Goal: Check status: Check status

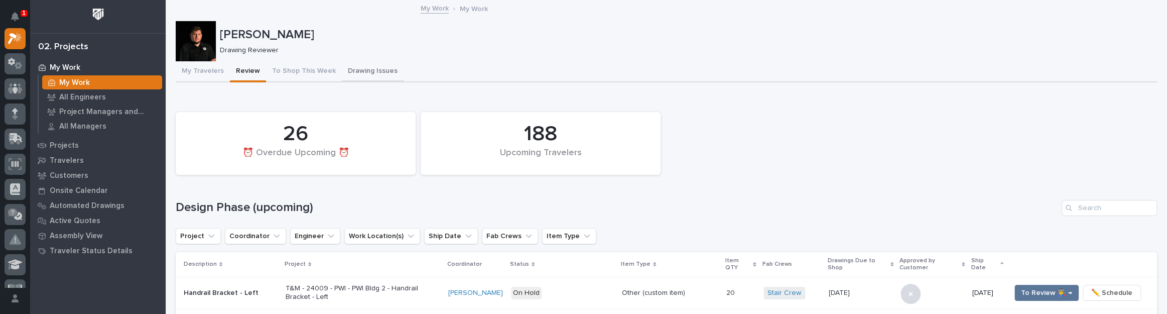
click at [361, 76] on button "Drawing Issues" at bounding box center [373, 71] width 62 height 21
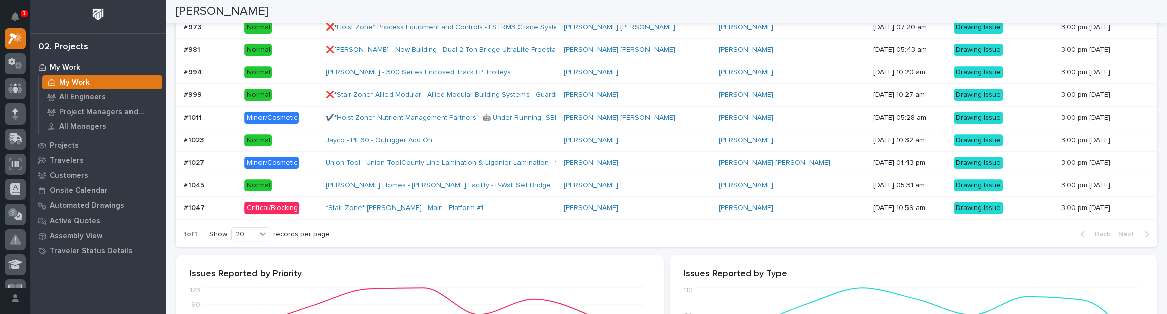
scroll to position [274, 0]
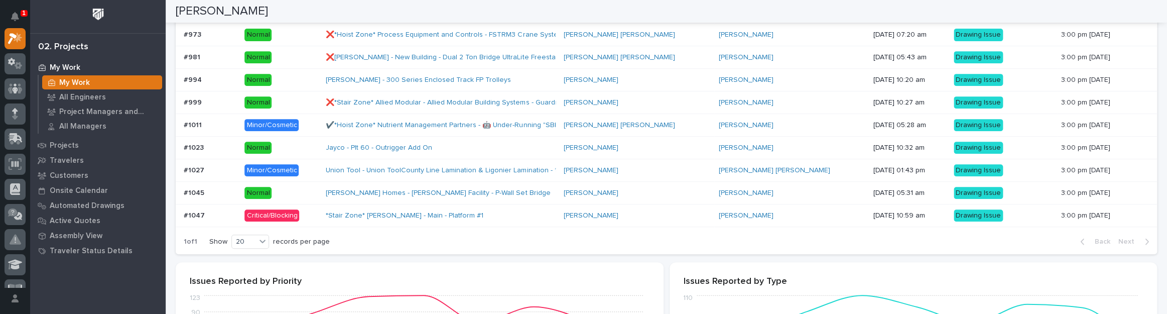
click at [315, 207] on div "Critical/Blocking" at bounding box center [280, 214] width 73 height 15
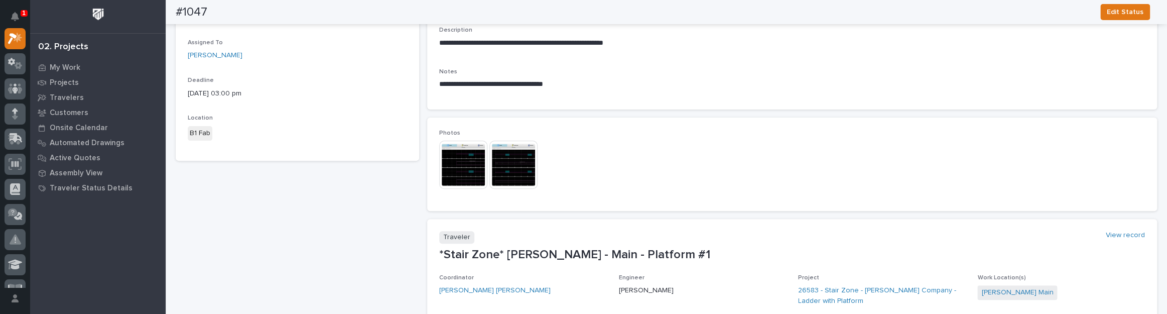
scroll to position [182, 0]
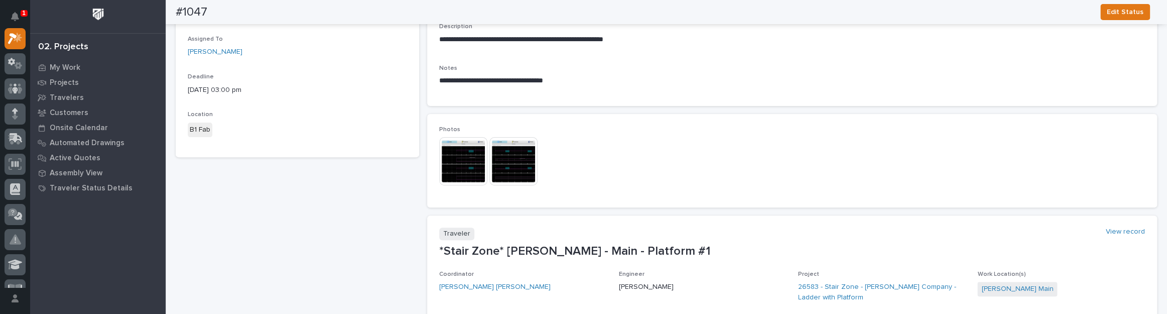
click at [452, 149] on img at bounding box center [463, 161] width 48 height 48
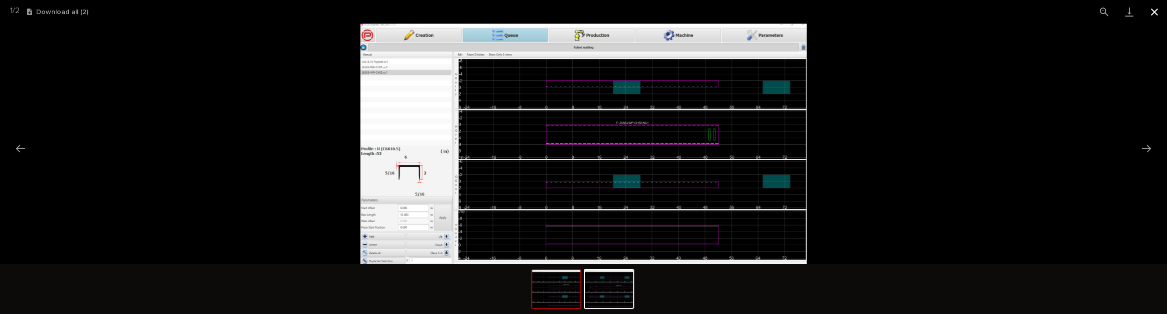
click at [1156, 12] on button "Close gallery" at bounding box center [1154, 12] width 25 height 24
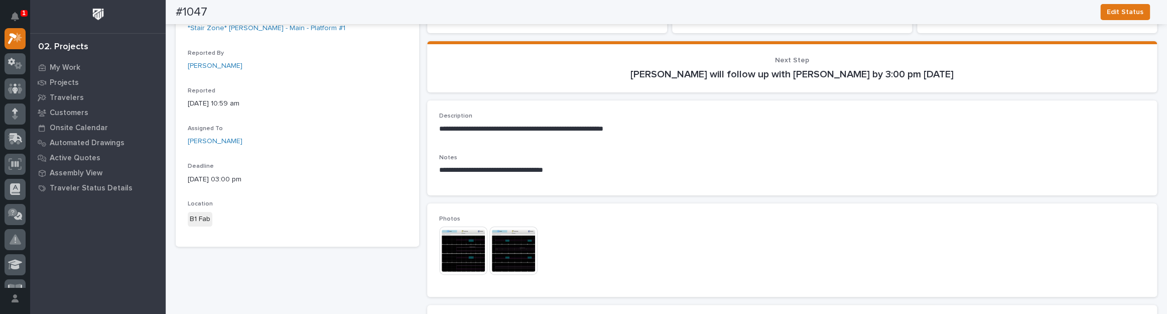
scroll to position [0, 0]
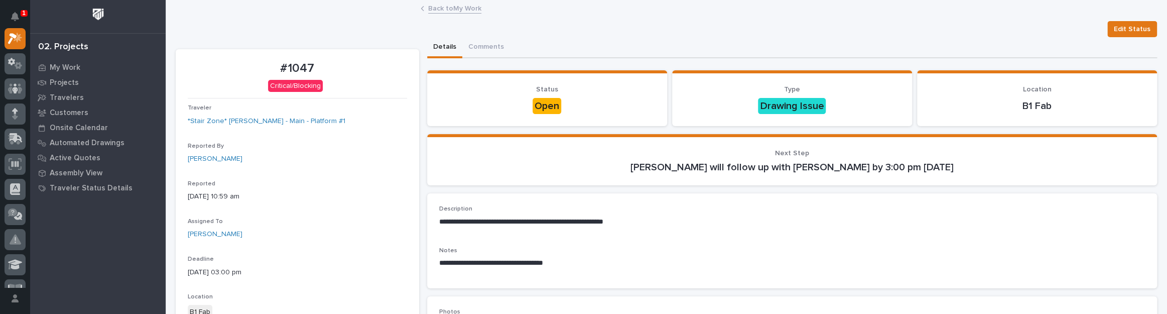
click at [436, 8] on link "Back to My Work" at bounding box center [454, 8] width 53 height 12
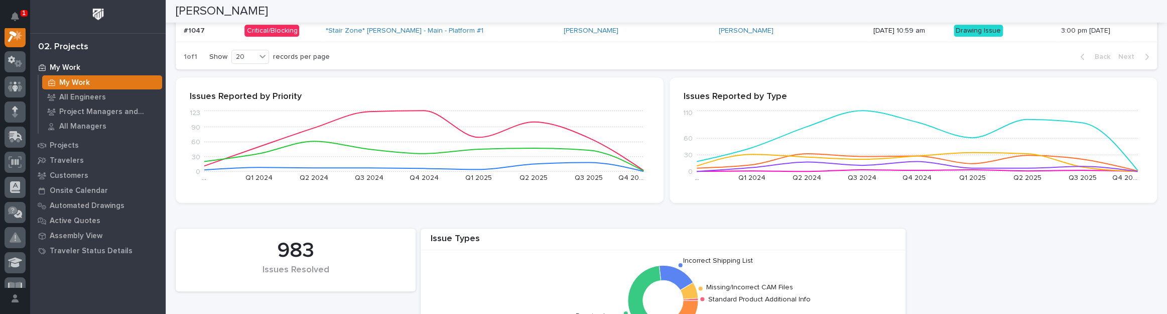
scroll to position [319, 0]
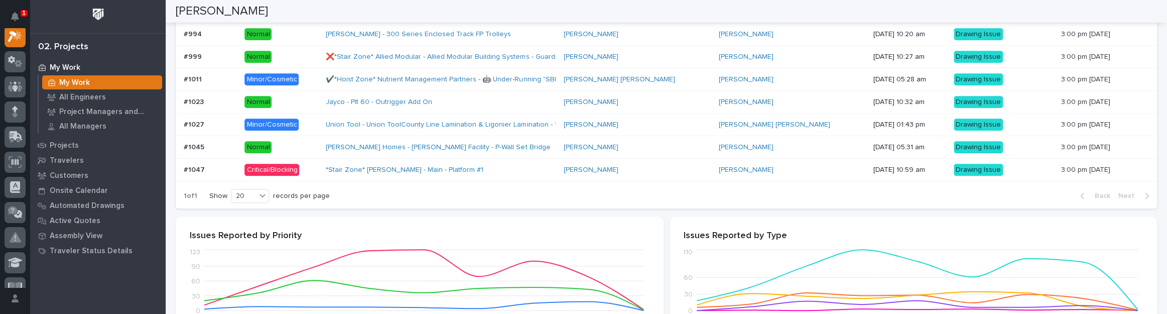
click at [227, 144] on p at bounding box center [210, 147] width 53 height 9
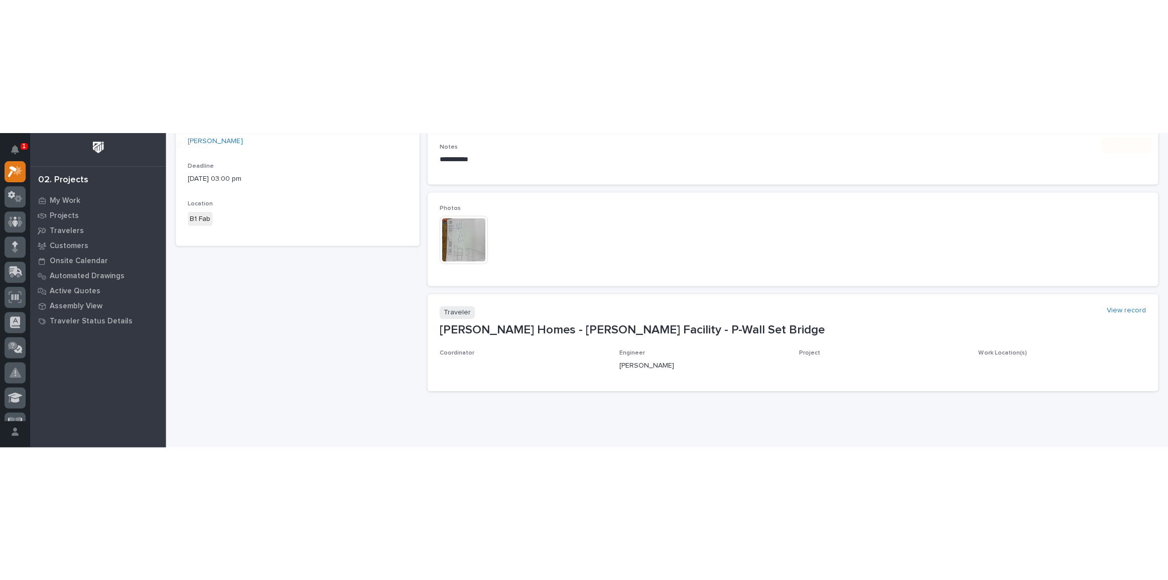
scroll to position [253, 0]
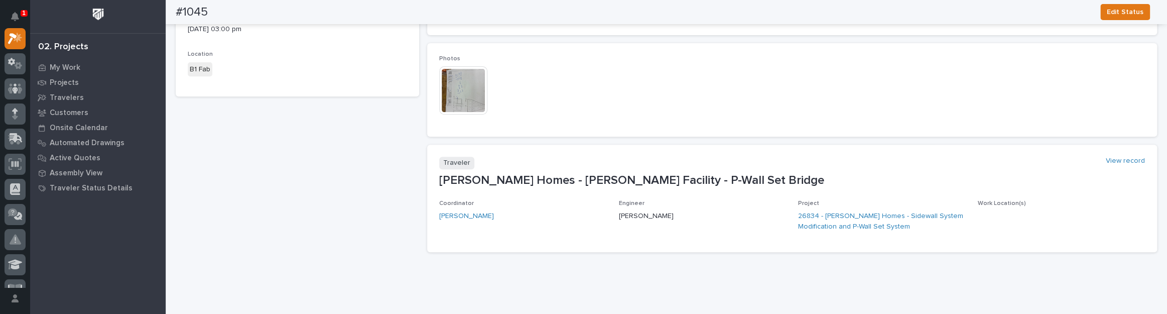
click at [461, 89] on img at bounding box center [463, 90] width 48 height 48
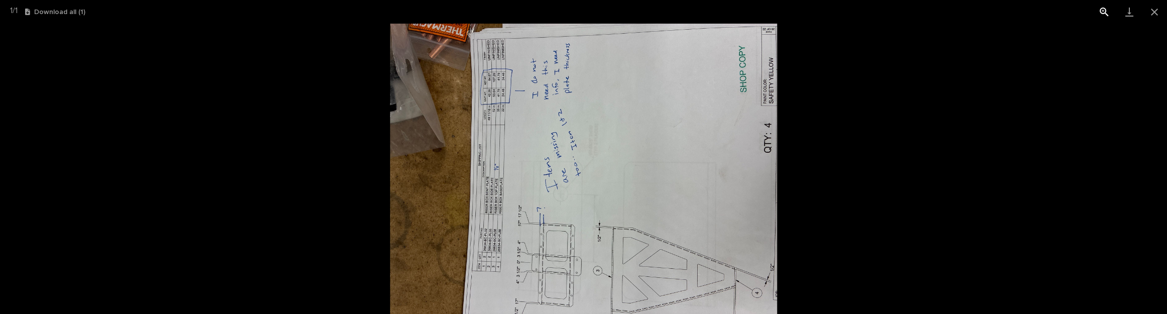
click at [1100, 10] on button "View actual size" at bounding box center [1104, 12] width 25 height 24
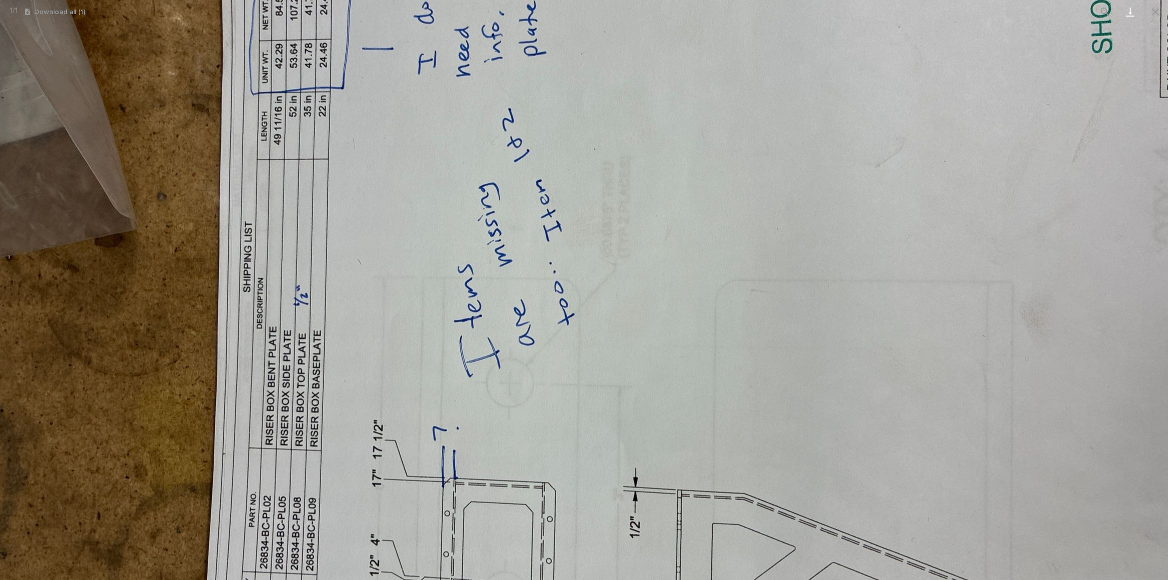
scroll to position [10, 0]
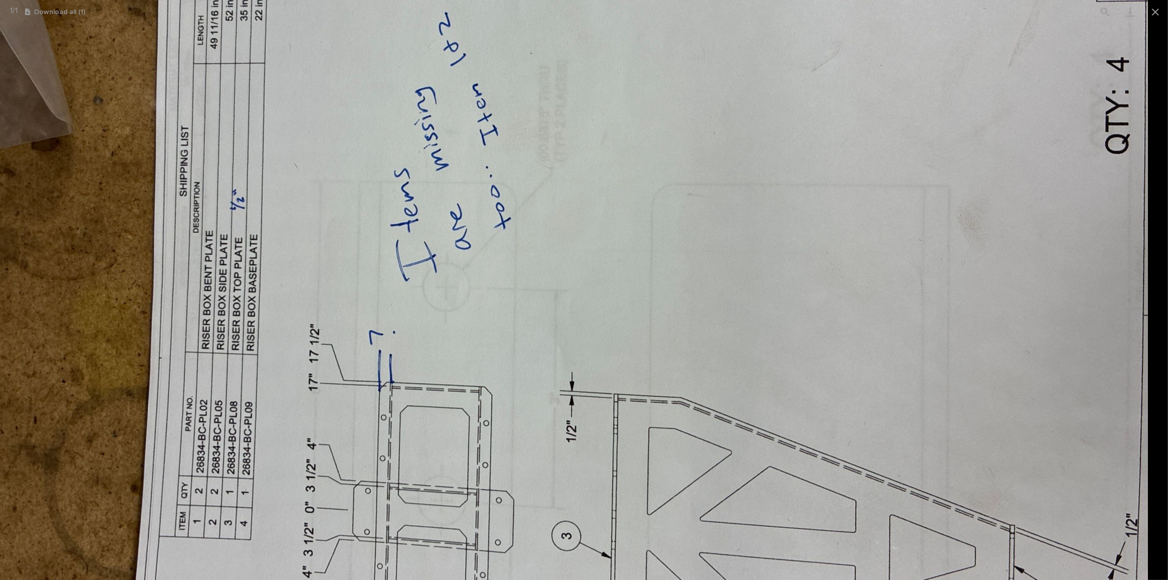
drag, startPoint x: 722, startPoint y: 184, endPoint x: 558, endPoint y: 88, distance: 190.0
click at [558, 88] on img at bounding box center [520, 206] width 1255 height 941
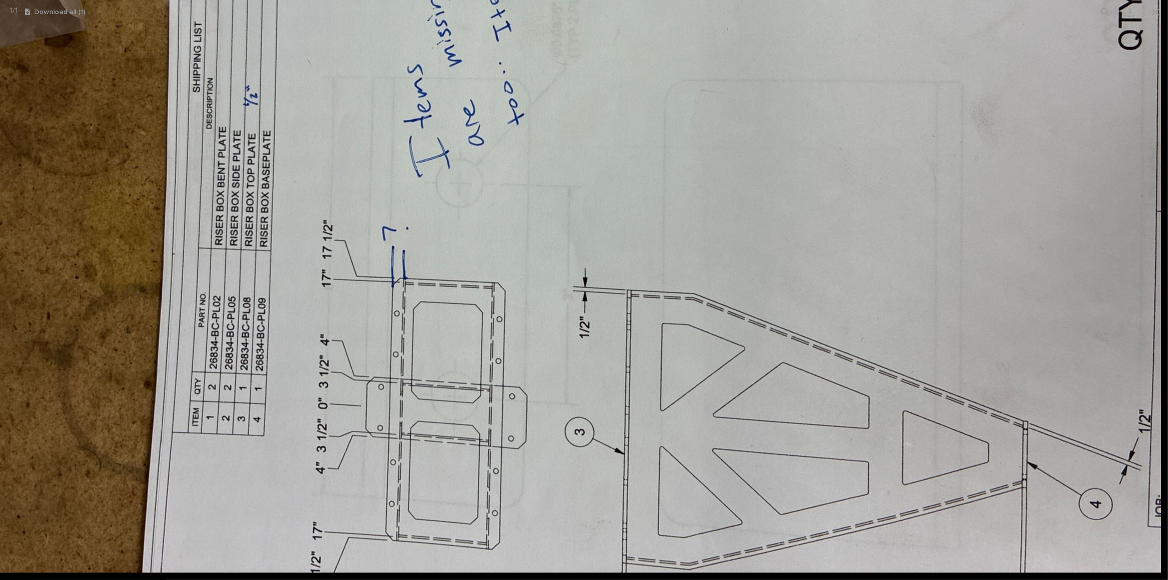
drag, startPoint x: 722, startPoint y: 333, endPoint x: 680, endPoint y: 188, distance: 150.6
click at [680, 188] on img at bounding box center [533, 101] width 1255 height 941
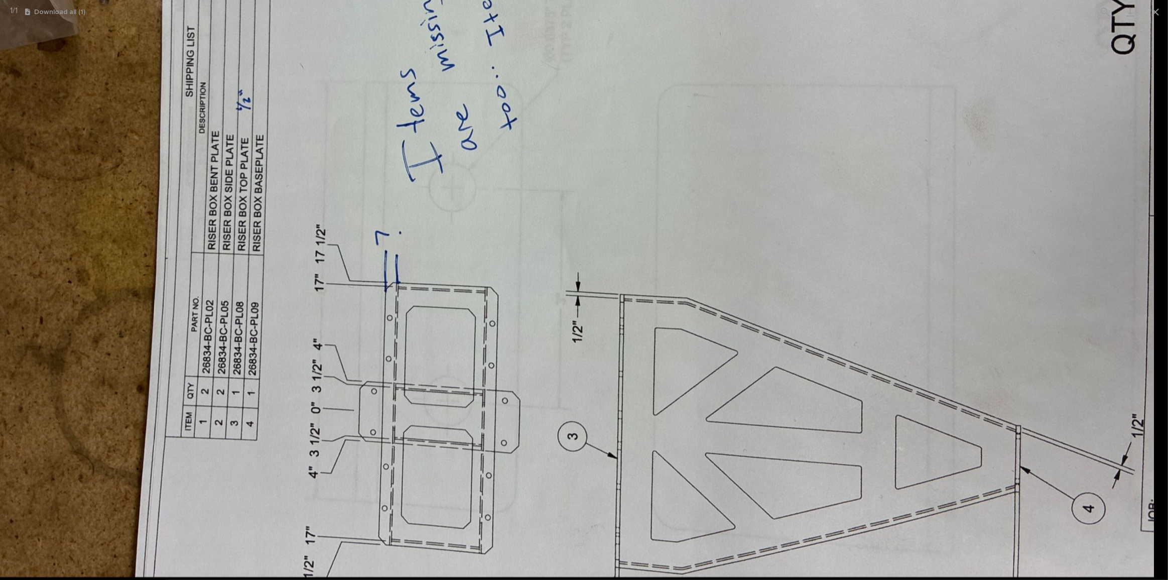
drag, startPoint x: 895, startPoint y: 233, endPoint x: 810, endPoint y: 215, distance: 86.7
click at [810, 215] on img at bounding box center [526, 106] width 1255 height 941
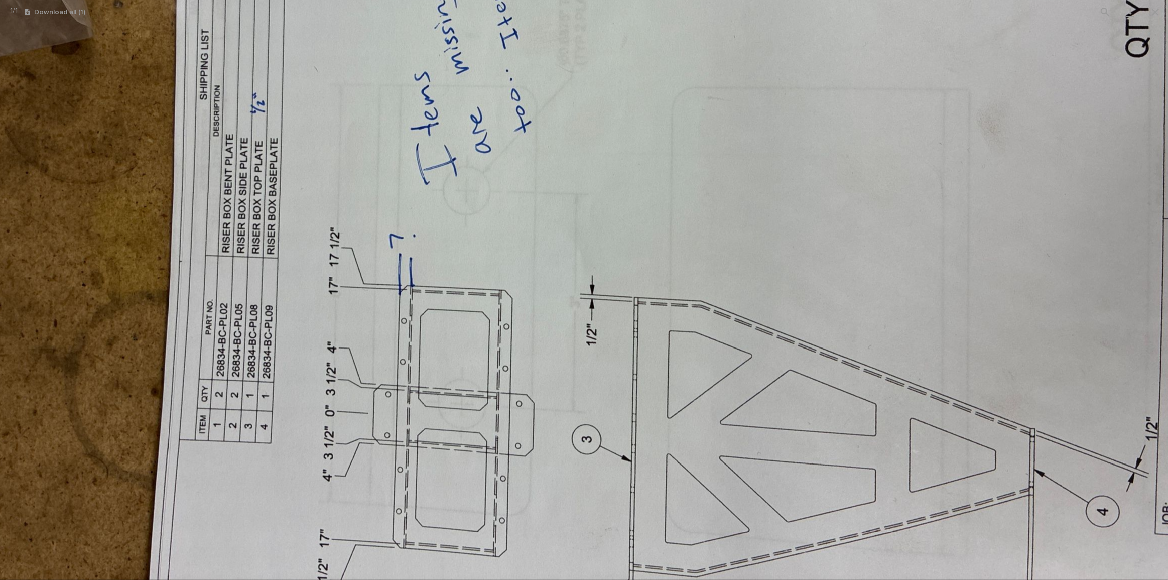
click at [1011, 95] on img at bounding box center [540, 109] width 1255 height 941
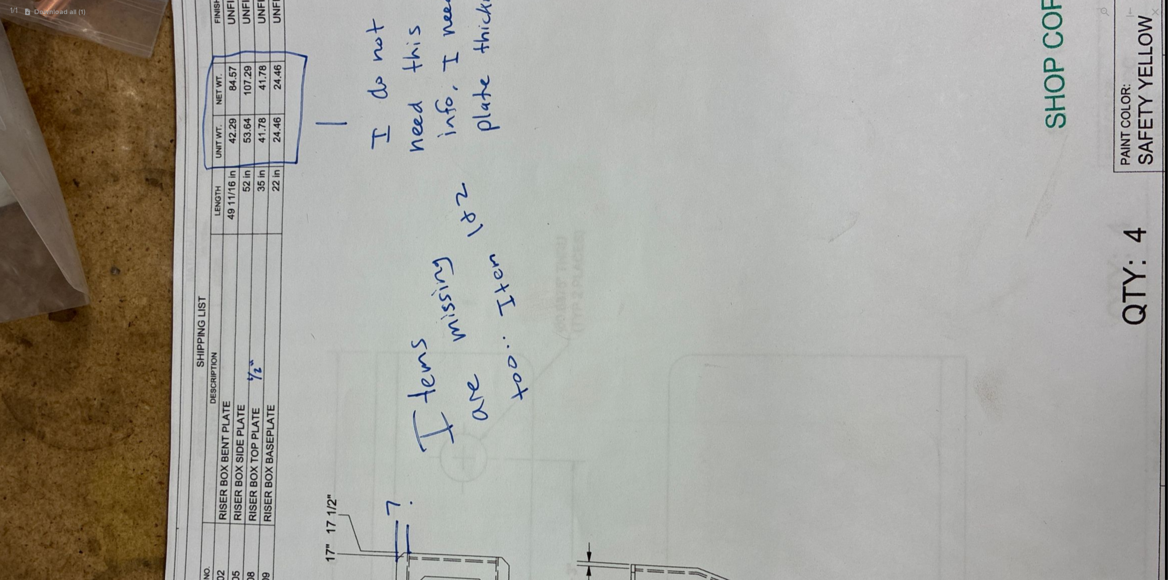
drag, startPoint x: 1011, startPoint y: 95, endPoint x: 1008, endPoint y: 227, distance: 131.5
click at [1000, 256] on img at bounding box center [537, 376] width 1255 height 941
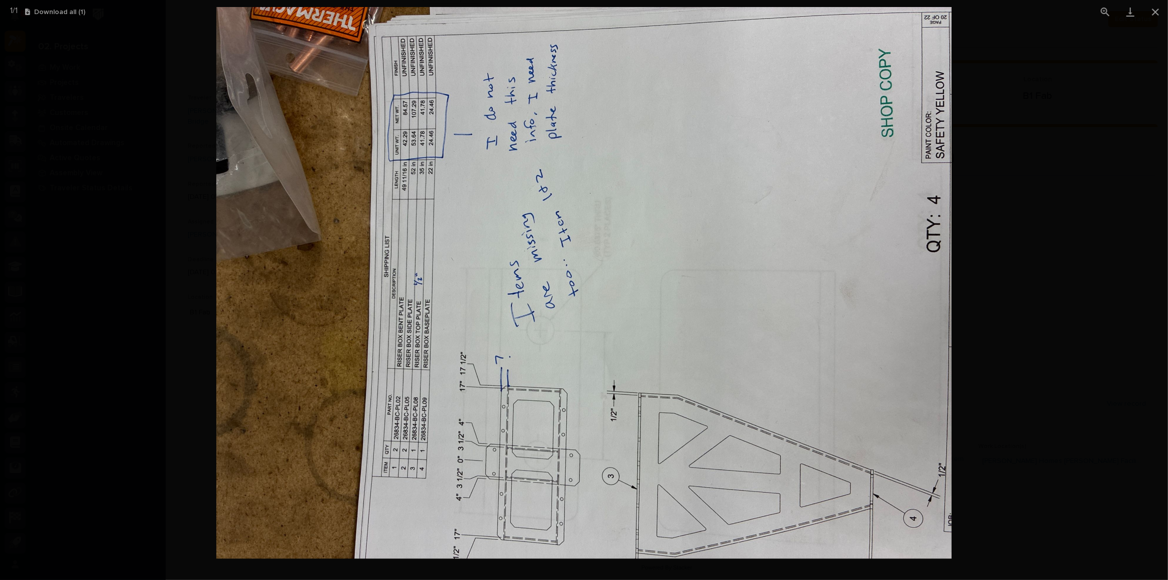
drag, startPoint x: 655, startPoint y: 412, endPoint x: 652, endPoint y: 392, distance: 19.2
click at [652, 313] on img at bounding box center [583, 283] width 735 height 552
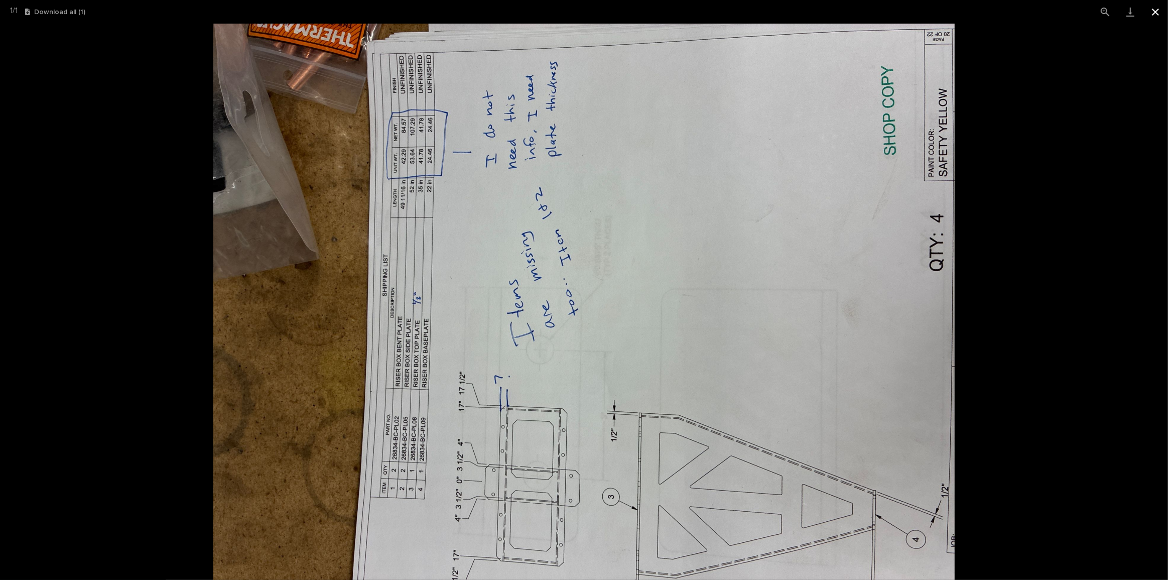
click at [1157, 19] on button "Close gallery" at bounding box center [1155, 12] width 25 height 24
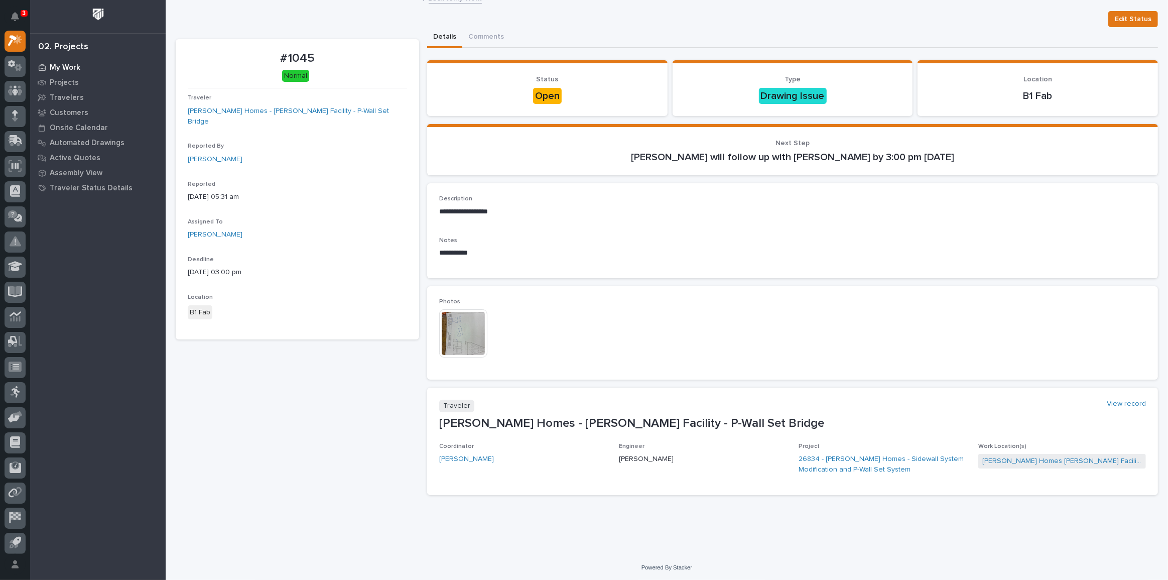
click at [66, 69] on p "My Work" at bounding box center [65, 67] width 31 height 9
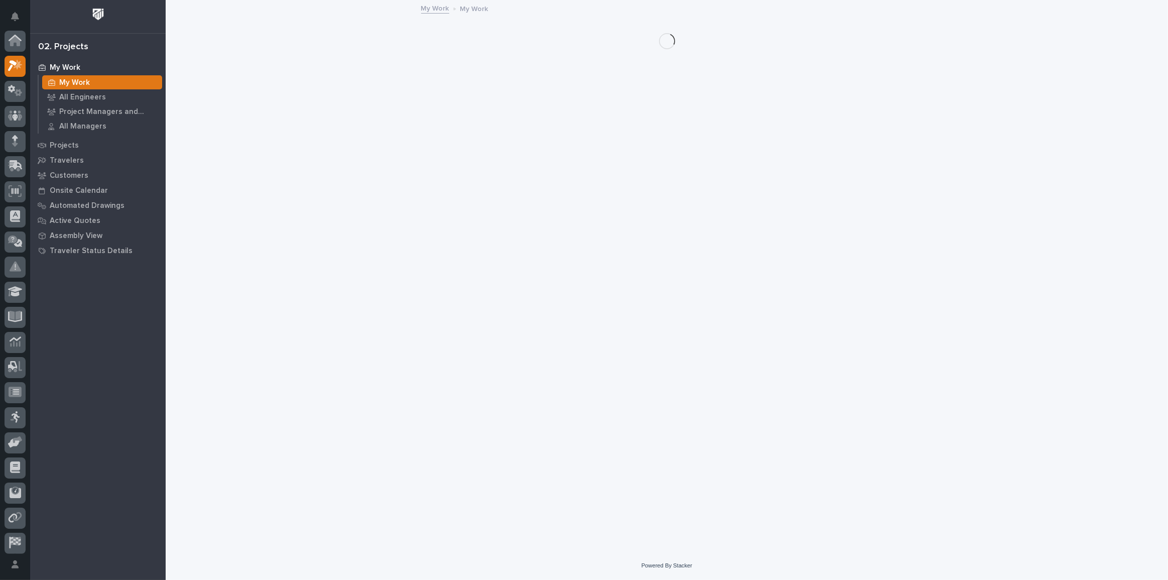
scroll to position [25, 0]
